Goal: Information Seeking & Learning: Learn about a topic

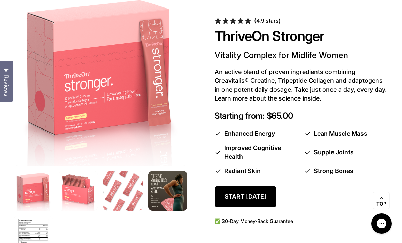
scroll to position [347, 0]
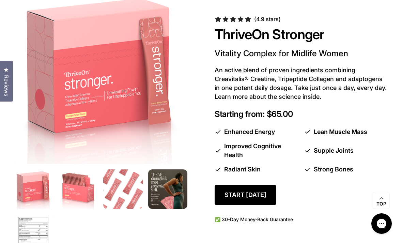
click at [39, 228] on img at bounding box center [34, 235] width 40 height 40
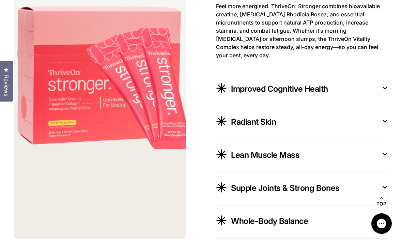
scroll to position [1170, 0]
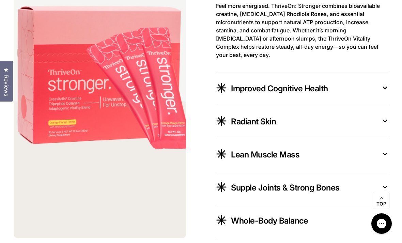
click at [385, 91] on icon at bounding box center [385, 87] width 7 height 7
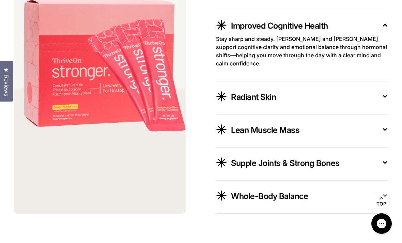
click at [382, 100] on icon at bounding box center [385, 96] width 7 height 7
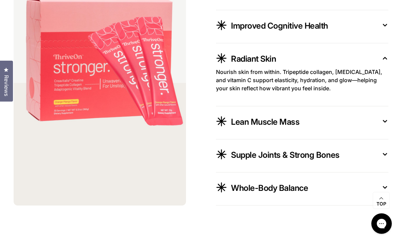
click at [383, 131] on button "Lean Muscle Mass" at bounding box center [302, 123] width 173 height 16
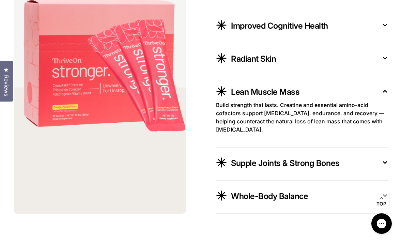
click at [383, 166] on icon at bounding box center [385, 162] width 7 height 7
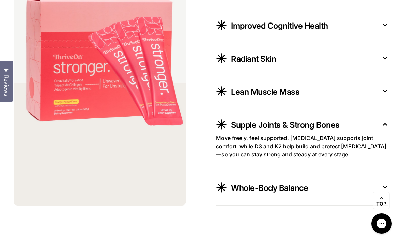
click at [383, 191] on icon at bounding box center [385, 187] width 7 height 7
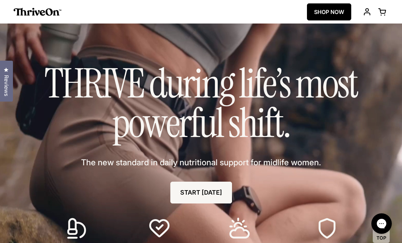
scroll to position [6, 0]
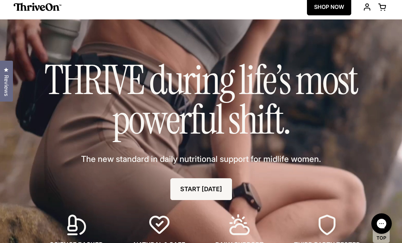
click at [5, 85] on span "Reviews" at bounding box center [6, 85] width 9 height 21
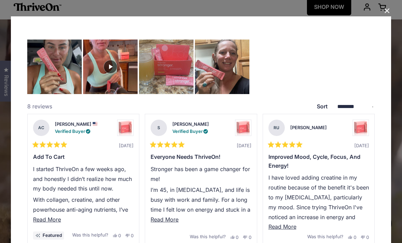
scroll to position [0, 0]
click at [371, 184] on div "Next" at bounding box center [367, 180] width 10 height 10
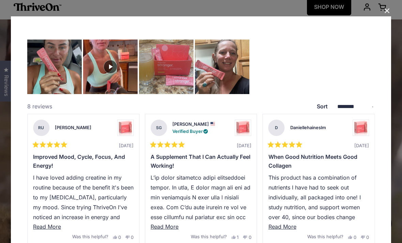
click at [369, 184] on div "Next" at bounding box center [367, 180] width 10 height 10
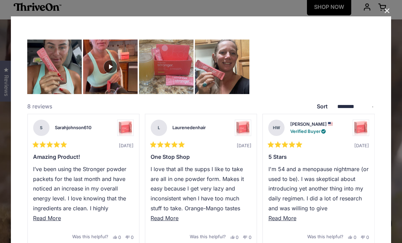
click at [370, 177] on div "Rated 5 out of 5 stars [DATE] 5 Stars I'm 54 and a menopause nightmare (or used…" at bounding box center [319, 179] width 112 height 131
click at [292, 219] on span "Read More" at bounding box center [283, 218] width 28 height 7
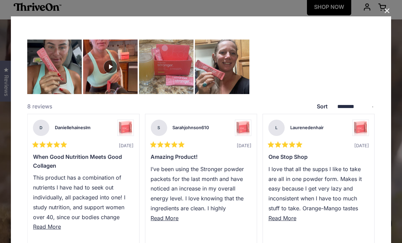
click at [388, 12] on button "Close Dialog" at bounding box center [387, 10] width 11 height 11
